Goal: Transaction & Acquisition: Purchase product/service

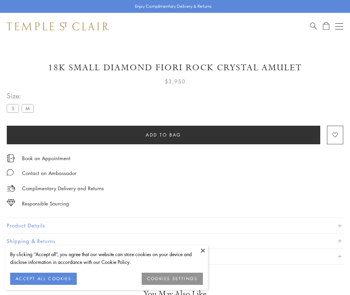
click at [163, 135] on span "Add to bag" at bounding box center [164, 134] width 36 height 7
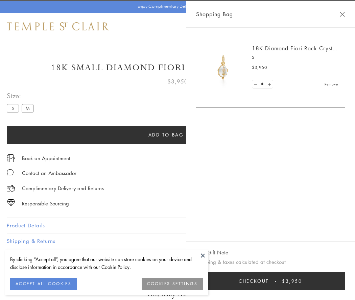
click at [269, 281] on span "Checkout" at bounding box center [254, 281] width 30 height 7
